Goal: Navigation & Orientation: Find specific page/section

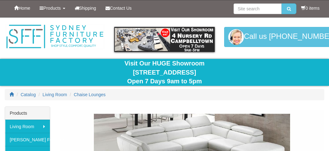
scroll to position [94, 0]
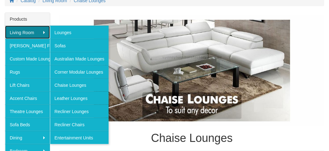
click at [19, 32] on link "Living Room" at bounding box center [27, 32] width 45 height 13
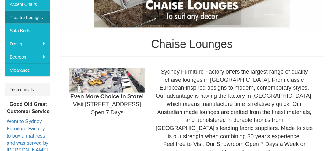
scroll to position [188, 0]
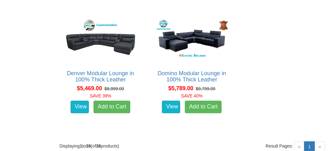
scroll to position [1945, 0]
